Goal: Information Seeking & Learning: Learn about a topic

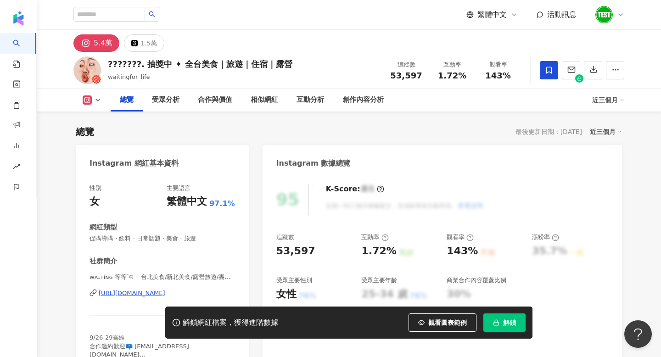
click at [178, 257] on div "社群簡介" at bounding box center [162, 262] width 145 height 10
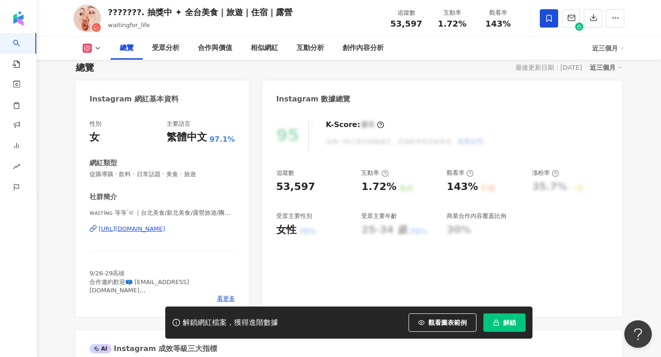
click at [177, 203] on div "社群簡介 ᴡᴀɪᴛíɴɢ 等等ॱଳ͘ ｜台北美食/新北美食/露營旅遊/團購優惠 | waitingfor_life https://www.instagram…" at bounding box center [162, 247] width 145 height 111
click at [175, 224] on div "ᴡᴀɪᴛíɴɢ 等等ॱଳ͘ ｜台北美食/新北美食/露營旅遊/團購優惠 | waitingfor_life https://www.instagram.com/…" at bounding box center [162, 236] width 145 height 54
click at [165, 229] on div "https://www.instagram.com/waitingfor_life/" at bounding box center [132, 229] width 67 height 8
click at [22, 14] on img "button" at bounding box center [24, 9] width 49 height 18
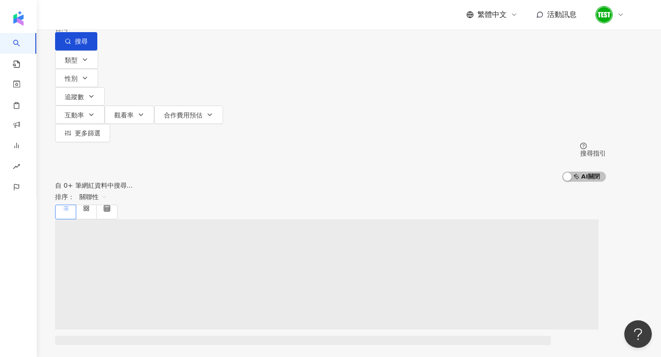
click at [101, 16] on span "不分平台" at bounding box center [81, 8] width 40 height 15
click at [123, 99] on div "Instagram" at bounding box center [107, 95] width 46 height 10
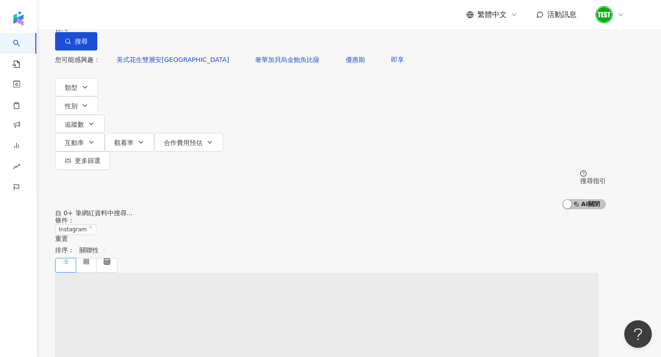
click at [185, 92] on div "您可能感興趣： 美式花生雙層安格斯牛堡 奢華加貝烏金鮑魚比薩 優惠期 即享 類型 性別 追蹤數 互動率 觀看率 合作費用預估 更多篩選" at bounding box center [330, 109] width 551 height 119
click at [84, 121] on span "追蹤數" at bounding box center [74, 124] width 19 height 7
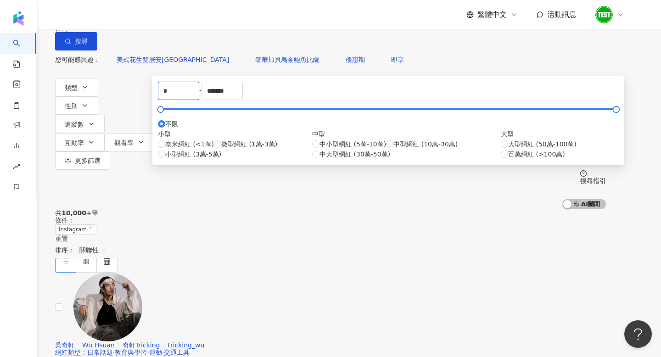
drag, startPoint x: 247, startPoint y: 145, endPoint x: 148, endPoint y: 140, distance: 99.3
type input "*****"
click at [354, 69] on div "您可能感興趣： 美式花生雙層安格斯牛堡 奢華加貝烏金鮑魚比薩 優惠期 即享" at bounding box center [330, 59] width 551 height 18
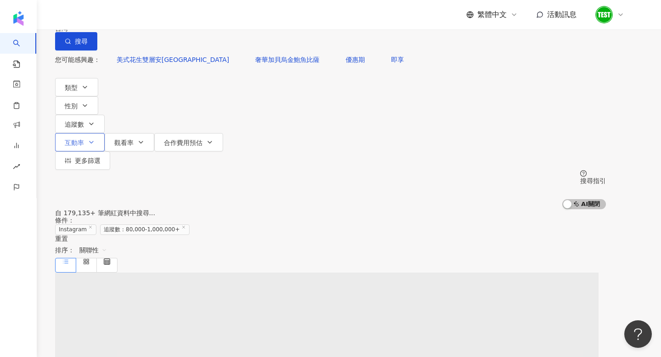
click at [105, 133] on button "互動率" at bounding box center [80, 142] width 50 height 18
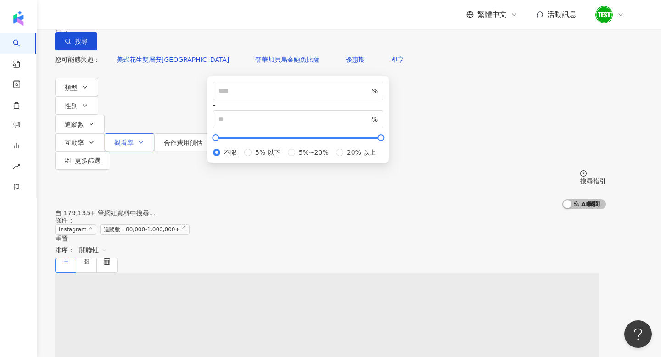
click at [154, 133] on button "觀看率" at bounding box center [130, 142] width 50 height 18
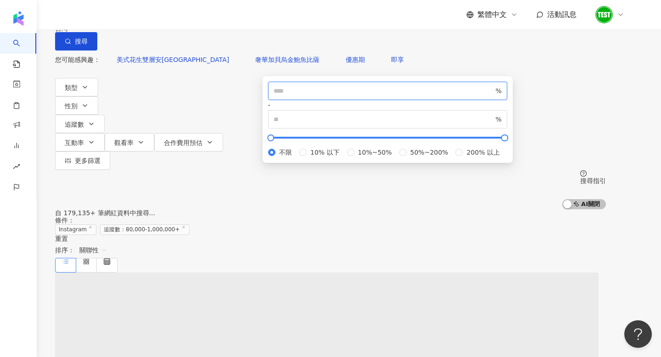
click at [302, 96] on input "number" at bounding box center [384, 91] width 220 height 10
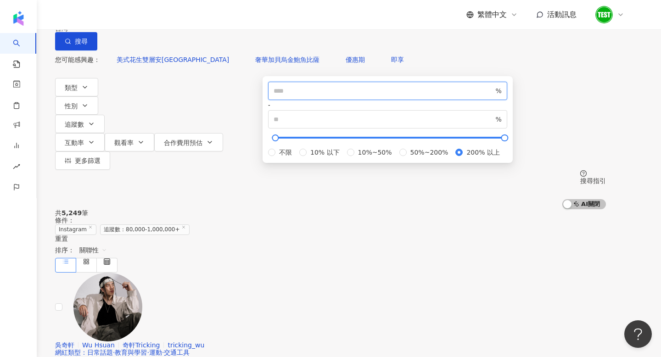
type input "***"
click at [362, 69] on div "您可能感興趣： 美式花生雙層安格斯牛堡 奢華加貝烏金鮑魚比薩 優惠期 即享" at bounding box center [330, 59] width 551 height 18
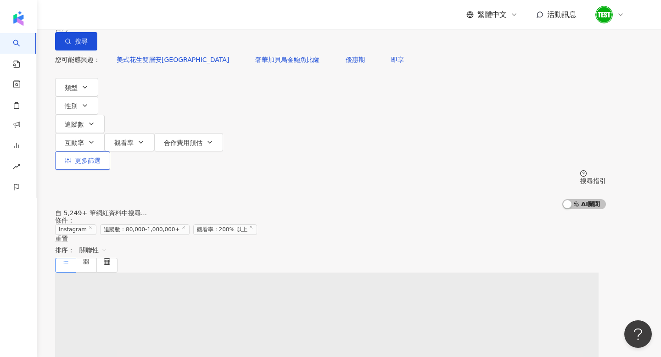
click at [101, 157] on span "更多篩選" at bounding box center [88, 160] width 26 height 7
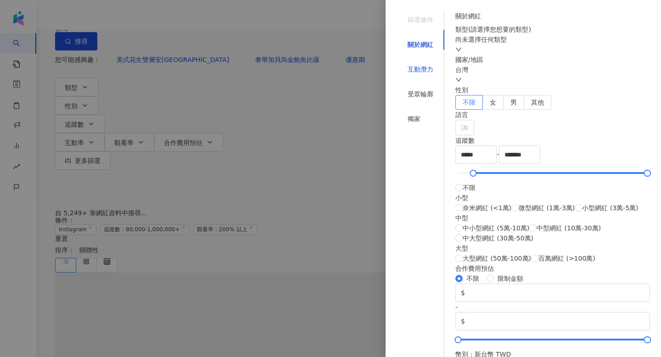
click at [418, 64] on div "互動潛力" at bounding box center [421, 69] width 26 height 10
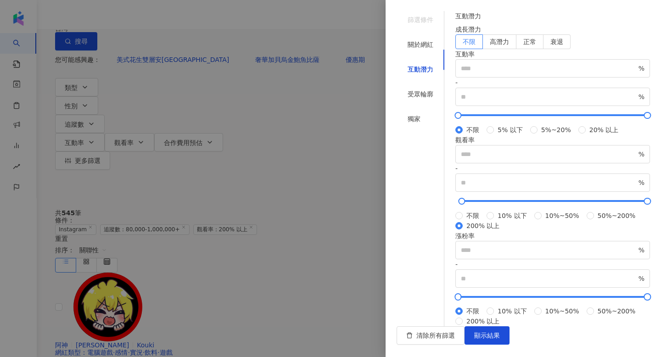
scroll to position [270, 0]
click at [489, 245] on input "number" at bounding box center [549, 250] width 176 height 10
type input "*"
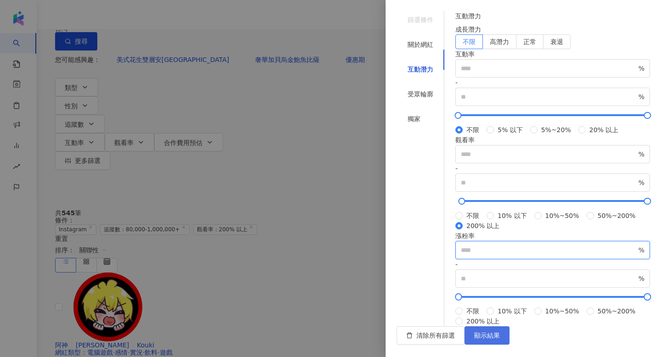
type input "**"
click at [500, 339] on span "顯示結果" at bounding box center [487, 335] width 26 height 7
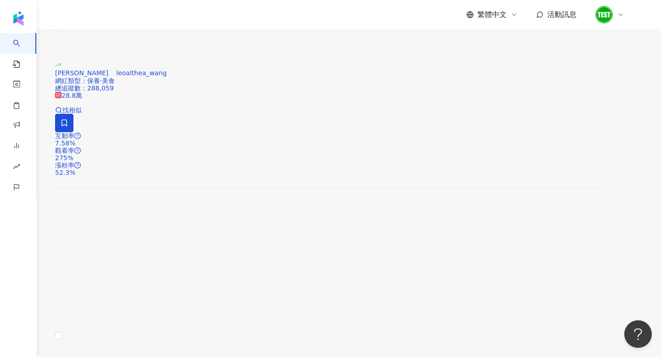
scroll to position [1463, 0]
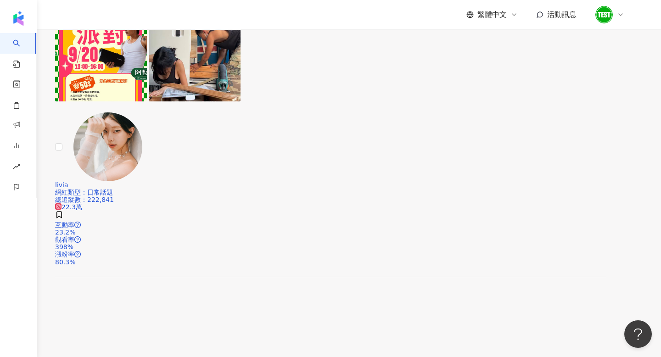
scroll to position [1399, 0]
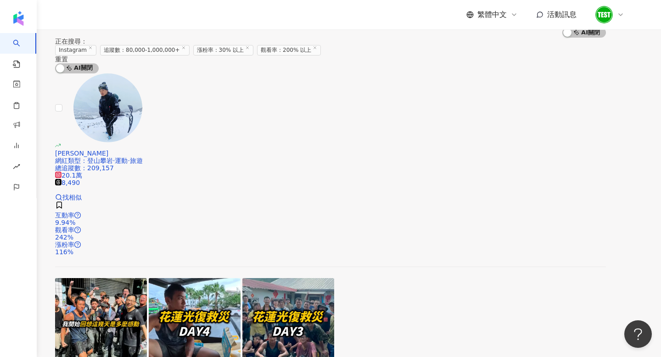
scroll to position [251, 0]
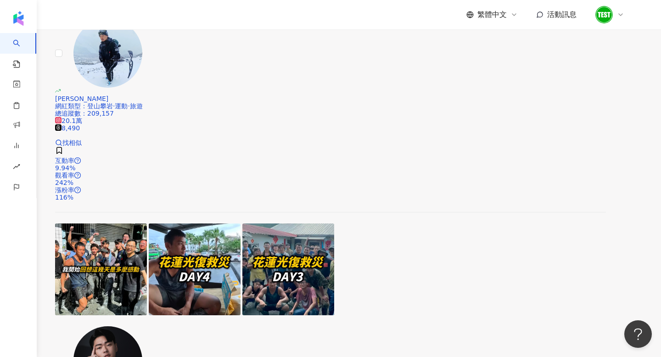
click at [142, 326] on img at bounding box center [107, 360] width 69 height 69
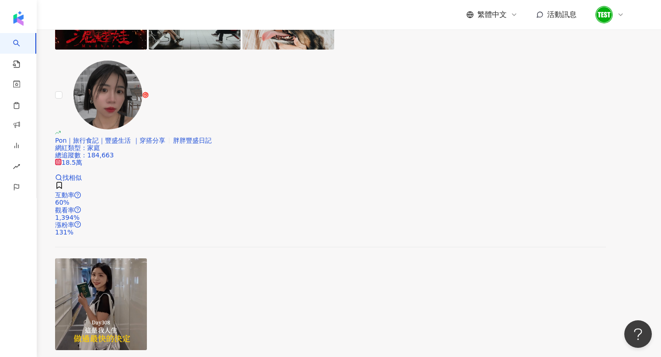
scroll to position [1471, 0]
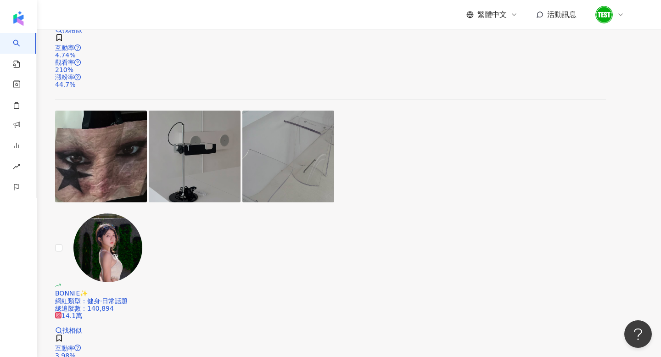
scroll to position [999, 0]
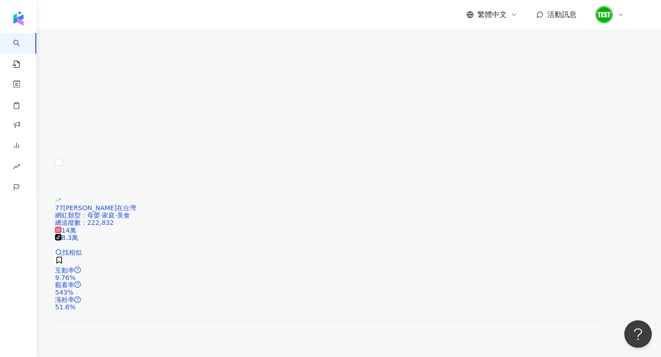
scroll to position [1501, 0]
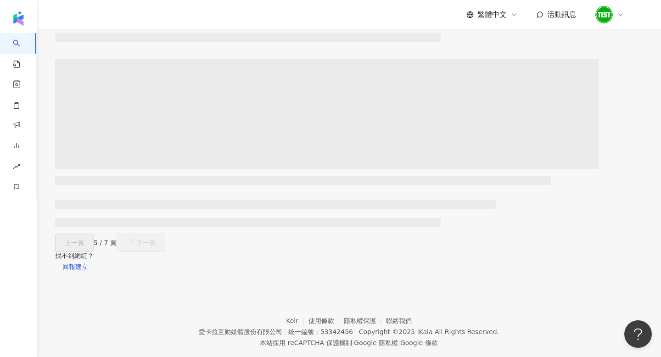
scroll to position [0, 0]
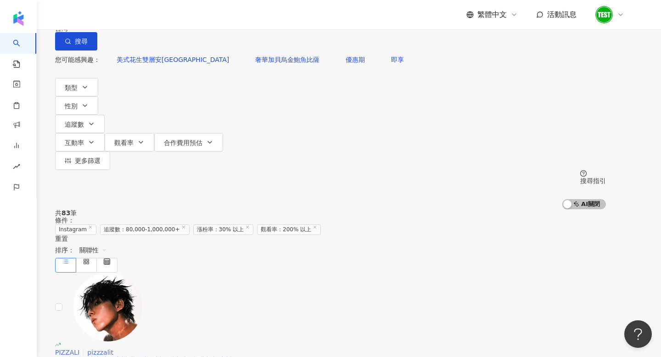
click at [142, 273] on img at bounding box center [107, 307] width 69 height 69
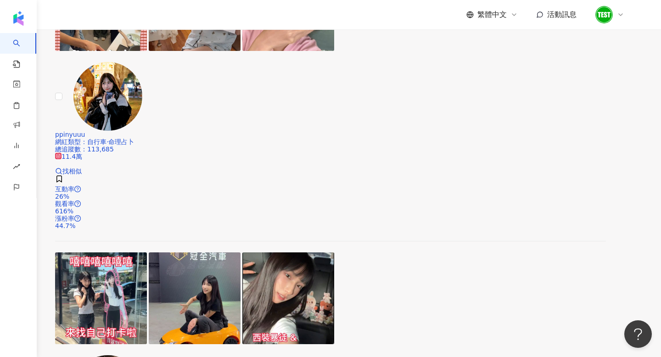
scroll to position [1432, 0]
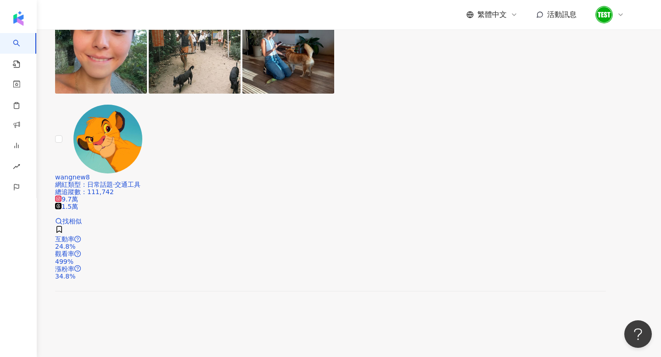
scroll to position [748, 0]
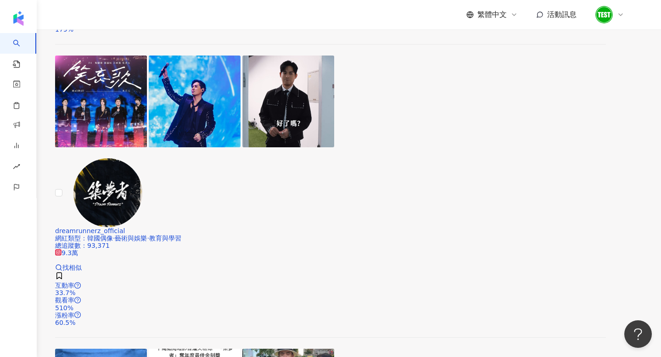
scroll to position [1523, 0]
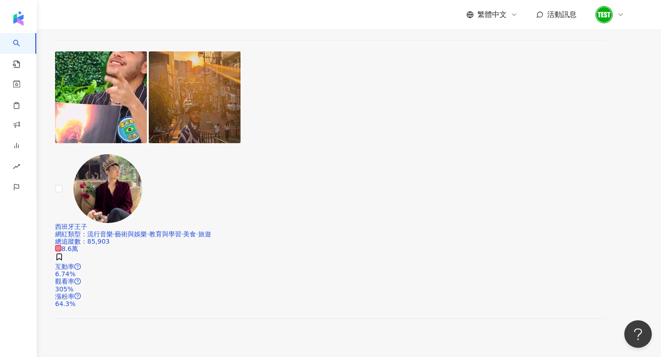
scroll to position [693, 0]
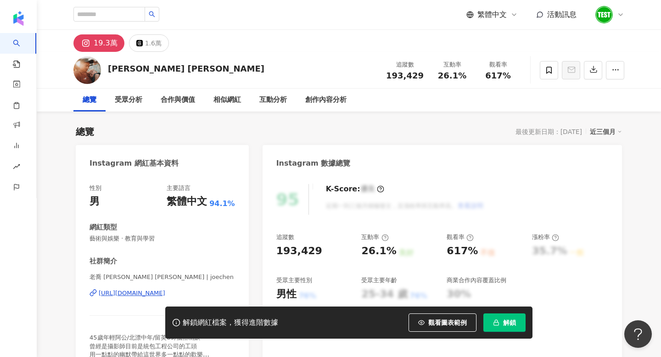
click at [165, 291] on div "https://www.instagram.com/joechen/" at bounding box center [132, 293] width 67 height 8
click at [498, 317] on button "解鎖" at bounding box center [504, 322] width 42 height 18
click at [502, 322] on button "解鎖" at bounding box center [504, 322] width 42 height 18
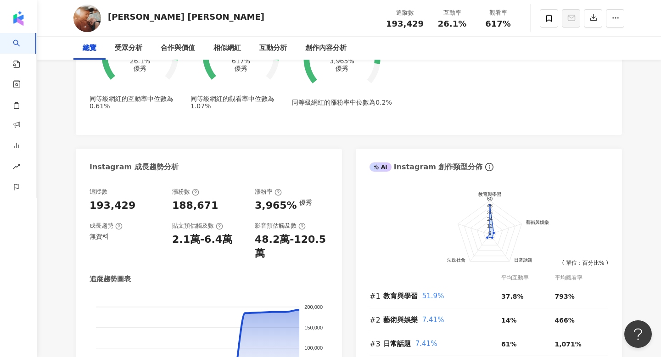
scroll to position [59, 0]
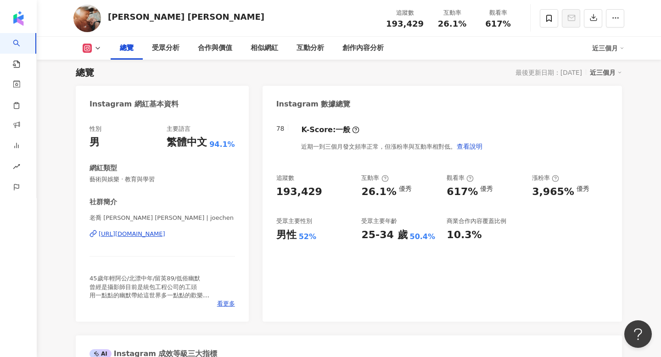
click at [126, 233] on div "https://www.instagram.com/joechen/" at bounding box center [132, 234] width 67 height 8
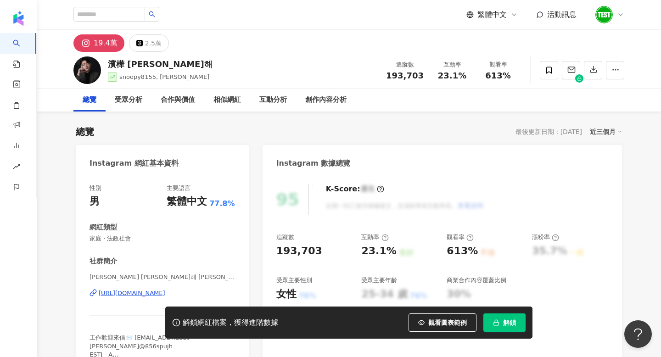
click at [504, 329] on button "解鎖" at bounding box center [504, 322] width 42 height 18
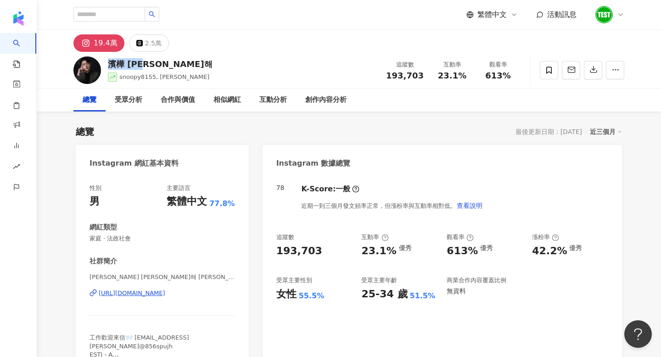
drag, startPoint x: 141, startPoint y: 65, endPoint x: 112, endPoint y: 65, distance: 29.8
click at [112, 65] on div "濱樺 Ben 김도해" at bounding box center [160, 63] width 105 height 11
copy div "濱樺 Ben"
click at [135, 294] on div "https://www.instagram.com/snoopy8155/" at bounding box center [132, 293] width 67 height 8
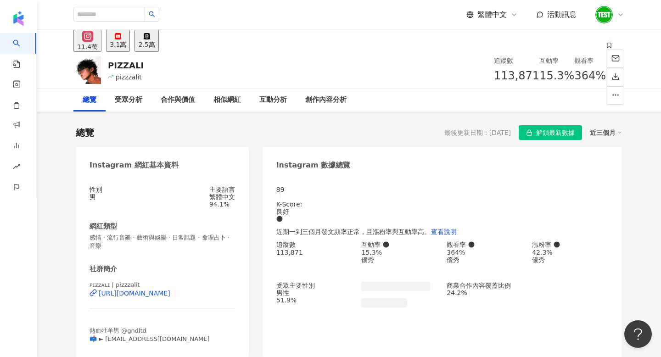
click at [543, 137] on span "解鎖最新數據" at bounding box center [555, 133] width 39 height 15
click at [152, 236] on span "感情 · 流行音樂 · 藝術與娛樂 · 日常話題 · 命理占卜 · 音樂" at bounding box center [162, 242] width 145 height 17
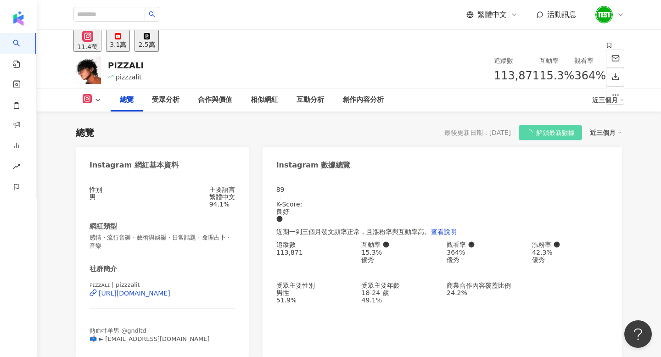
scroll to position [66, 0]
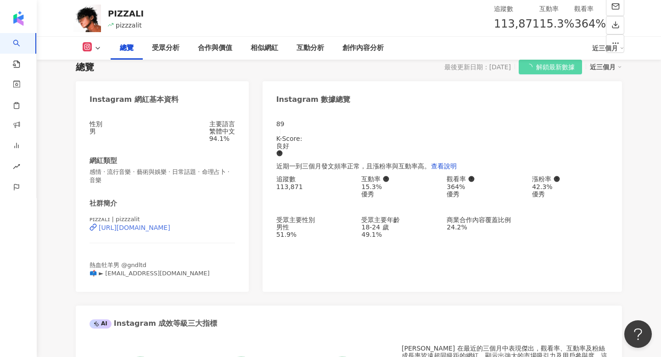
click at [145, 231] on div "https://www.instagram.com/pizzzalit/" at bounding box center [135, 227] width 72 height 7
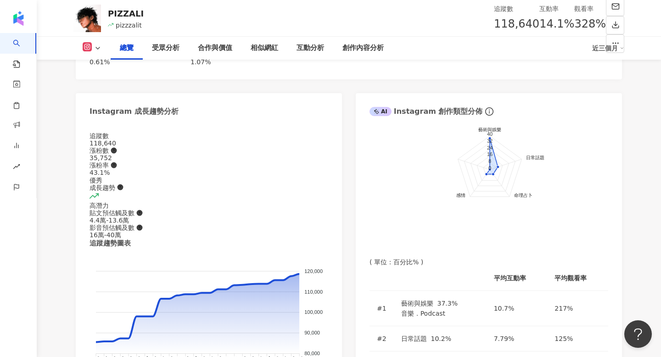
scroll to position [478, 0]
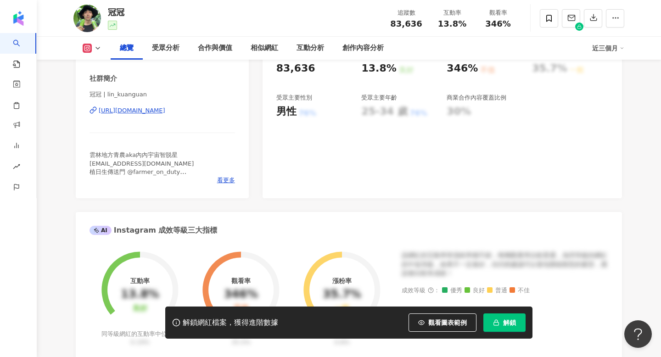
scroll to position [209, 0]
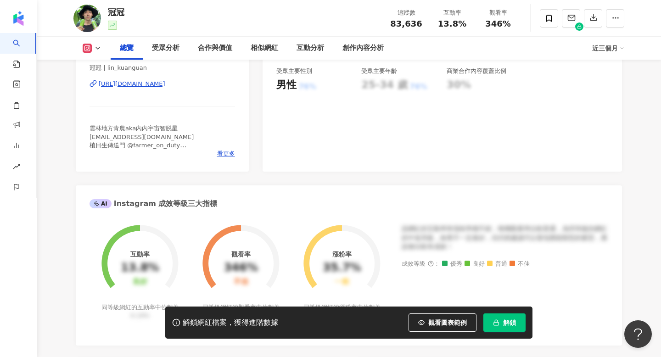
click at [161, 88] on div "[URL][DOMAIN_NAME]" at bounding box center [132, 84] width 67 height 8
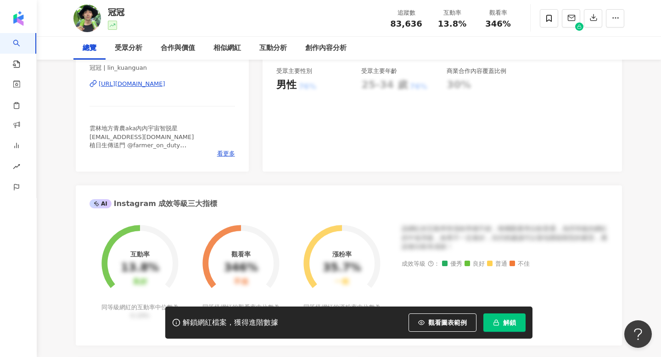
scroll to position [0, 0]
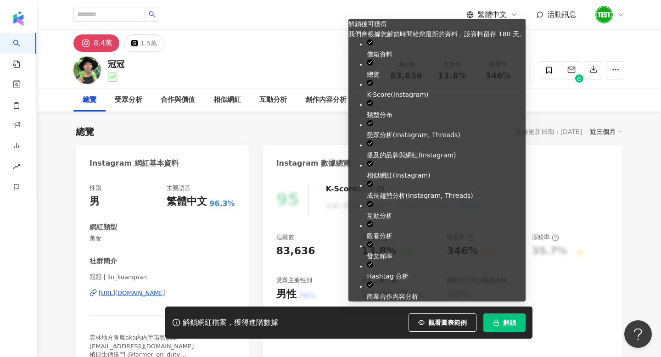
click at [513, 318] on button "解鎖" at bounding box center [504, 322] width 42 height 18
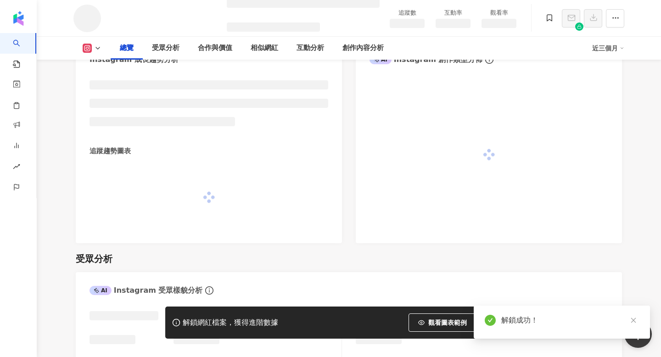
scroll to position [529, 0]
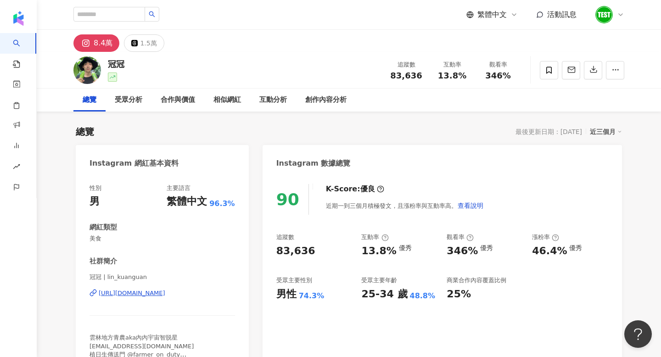
drag, startPoint x: 109, startPoint y: 65, endPoint x: 124, endPoint y: 65, distance: 15.6
click at [124, 65] on div "冠冠 追蹤數 83,636 互動率 13.8% 觀看率 346%" at bounding box center [348, 70] width 587 height 36
copy div "冠冠"
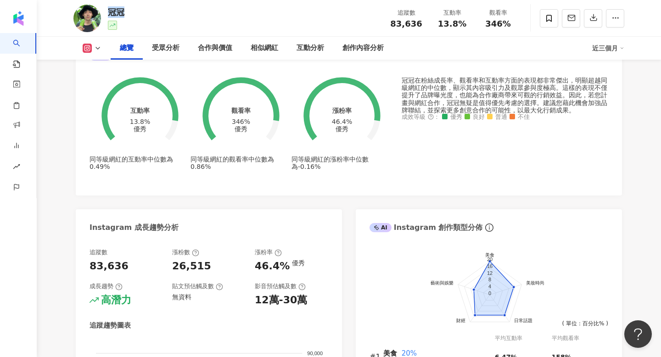
scroll to position [359, 0]
